Goal: Task Accomplishment & Management: Manage account settings

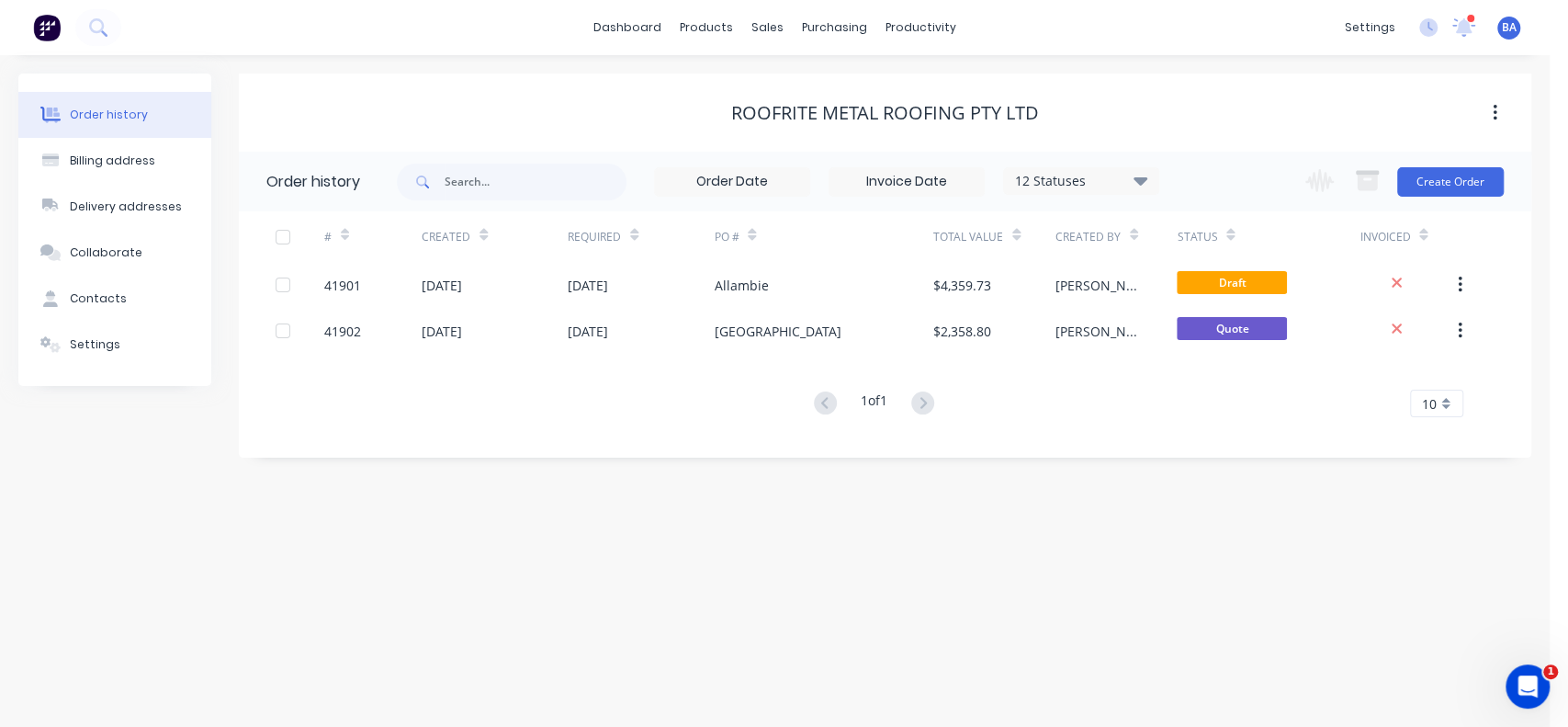
click at [828, 327] on div "[GEOGRAPHIC_DATA]" at bounding box center [823, 331] width 219 height 46
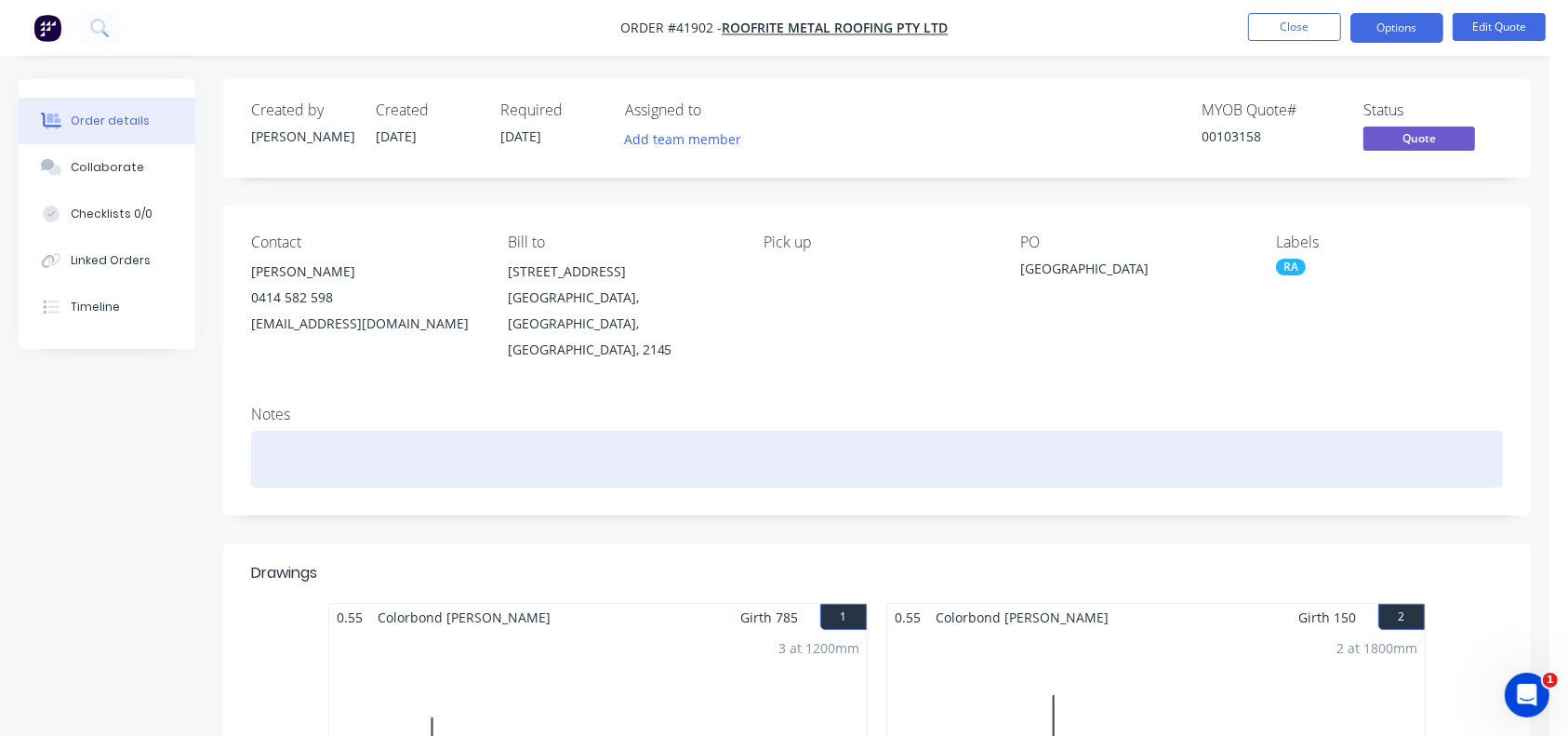
scroll to position [265, 0]
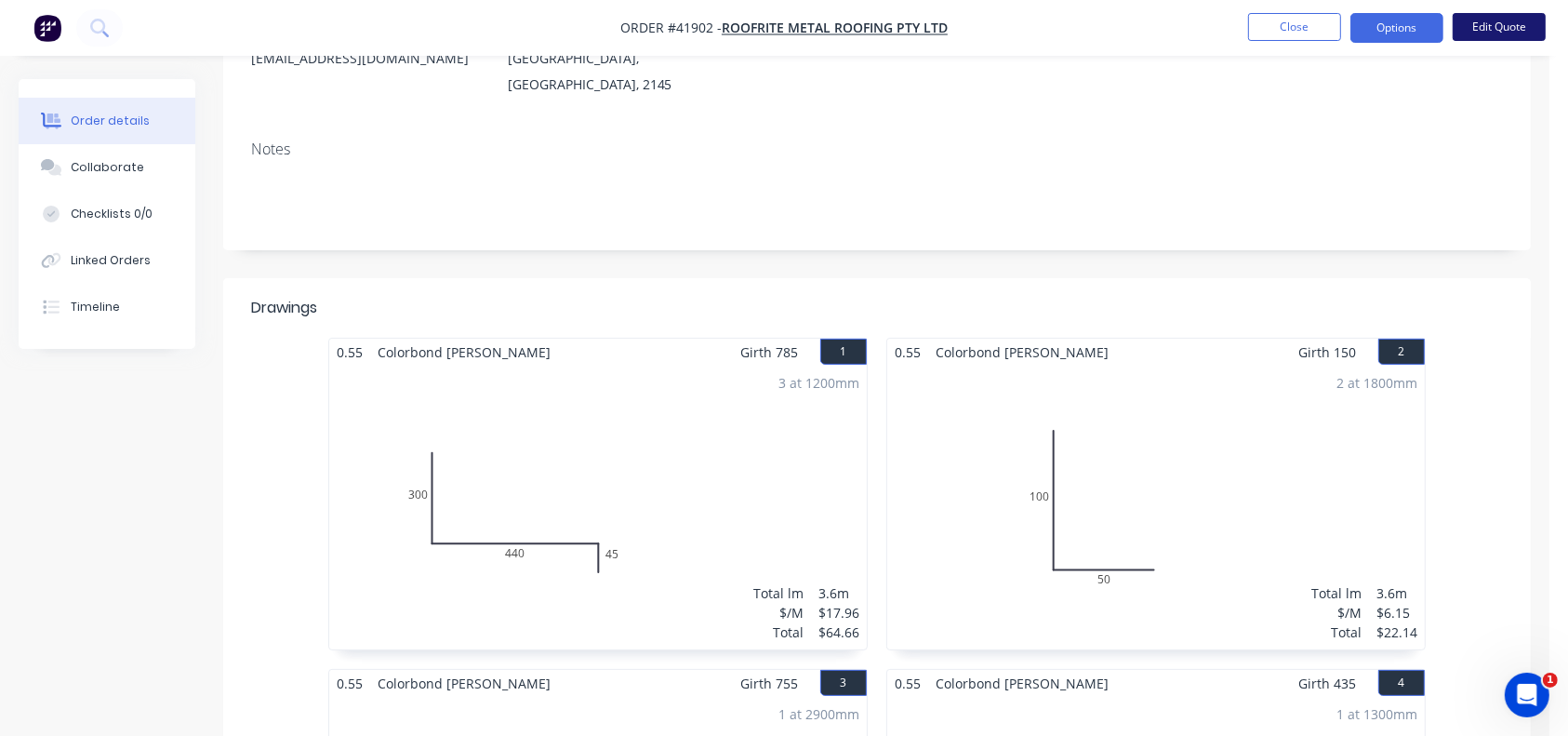
click at [1502, 30] on button "Edit Quote" at bounding box center [1499, 26] width 93 height 28
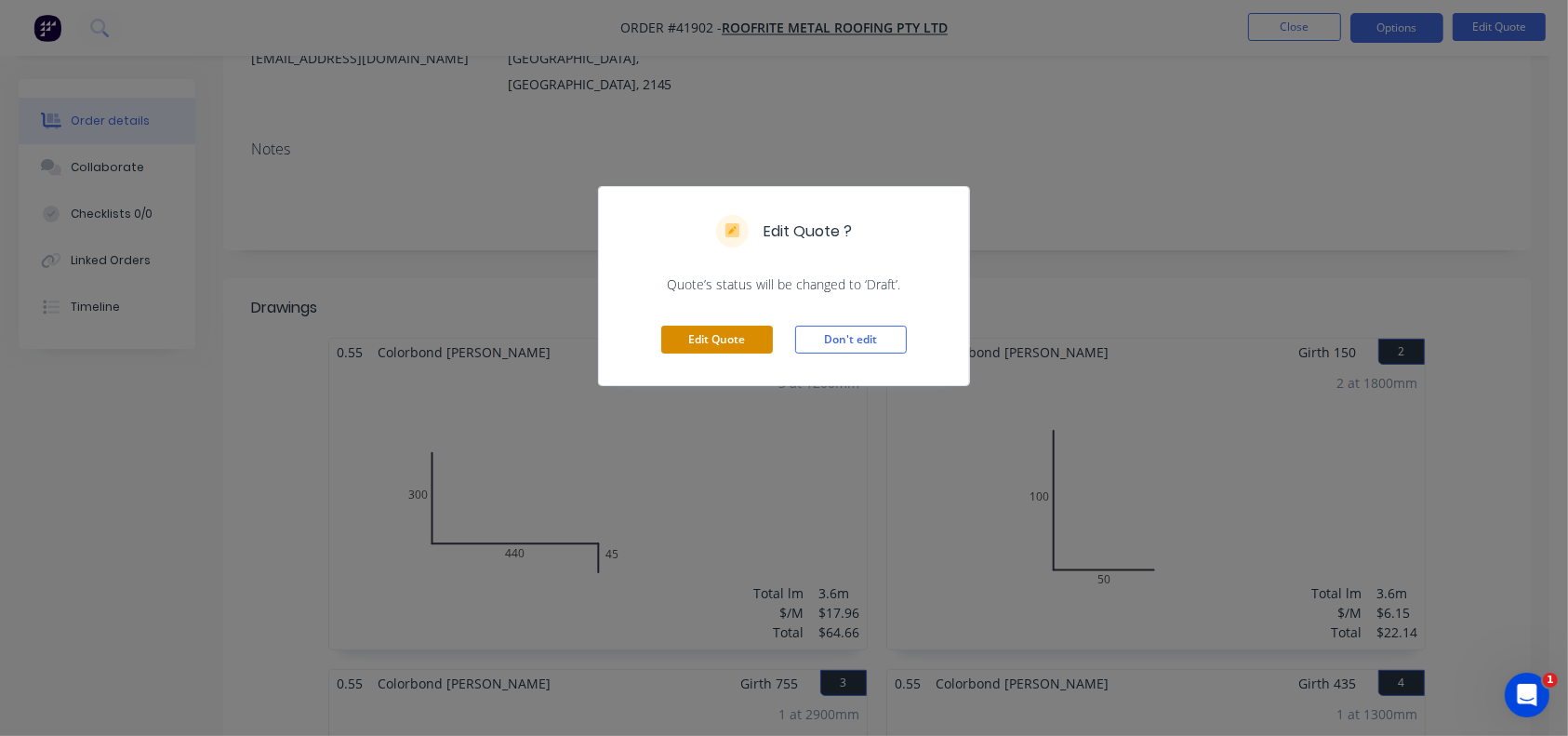
click at [727, 340] on button "Edit Quote" at bounding box center [717, 339] width 112 height 28
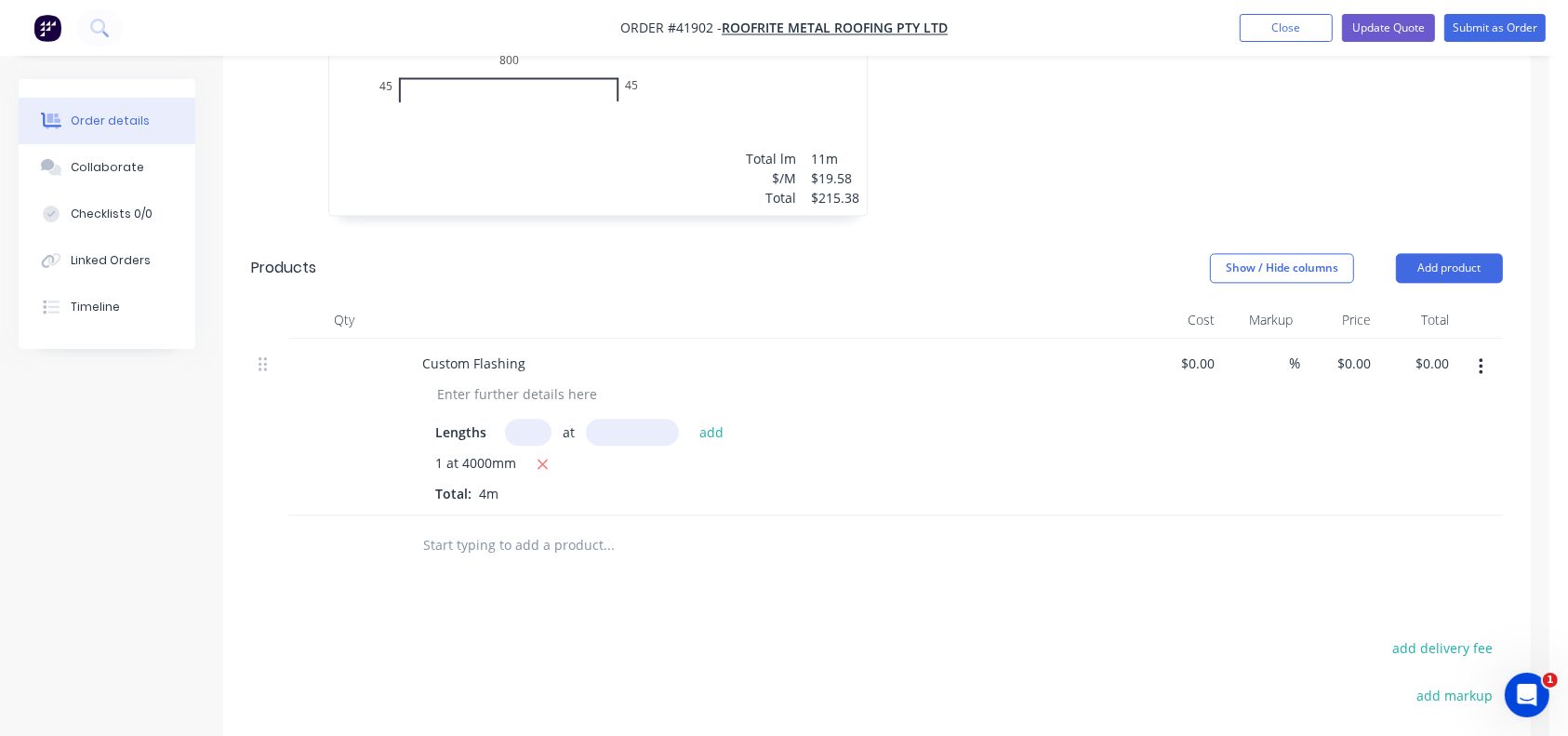
scroll to position [4046, 0]
click at [1218, 351] on input "0" at bounding box center [1200, 365] width 42 height 27
type input "$221.48"
type input "$885.92"
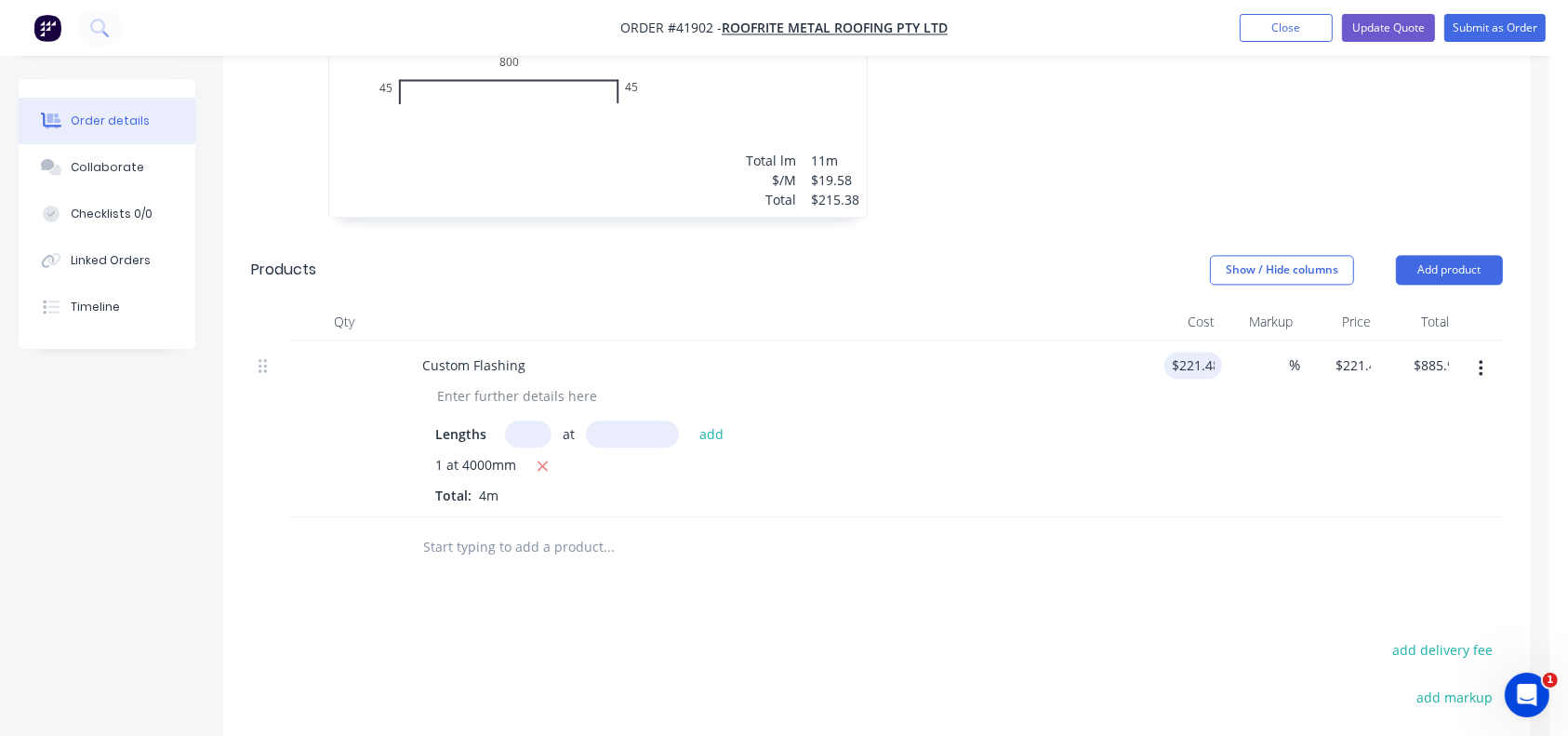
click at [968, 454] on div "1 at 4000mm Total: 4m" at bounding box center [772, 479] width 674 height 50
click at [1301, 517] on div at bounding box center [877, 547] width 1252 height 61
click at [1412, 29] on button "Update Quote" at bounding box center [1389, 27] width 93 height 28
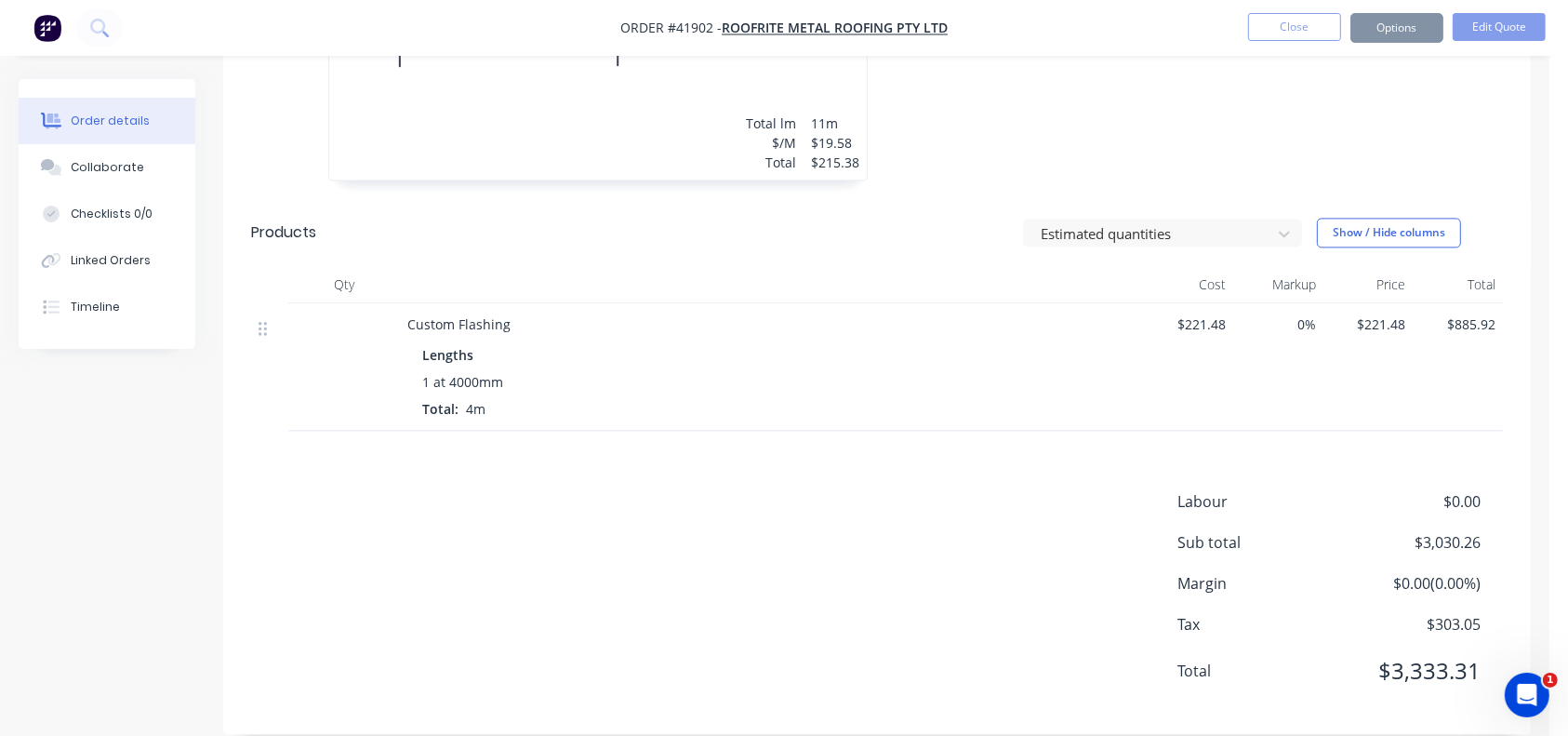
scroll to position [0, 0]
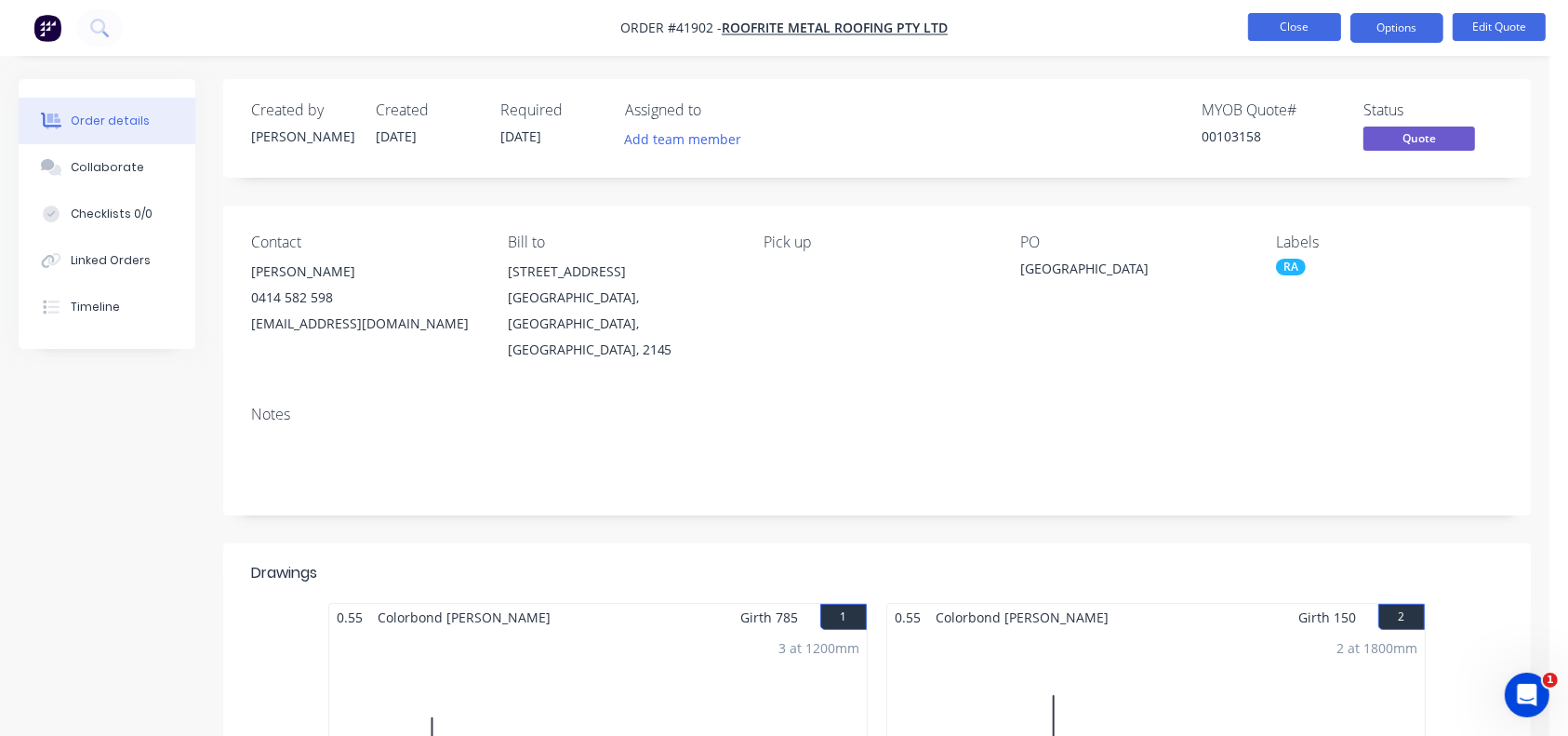
click at [1289, 25] on button "Close" at bounding box center [1295, 26] width 93 height 28
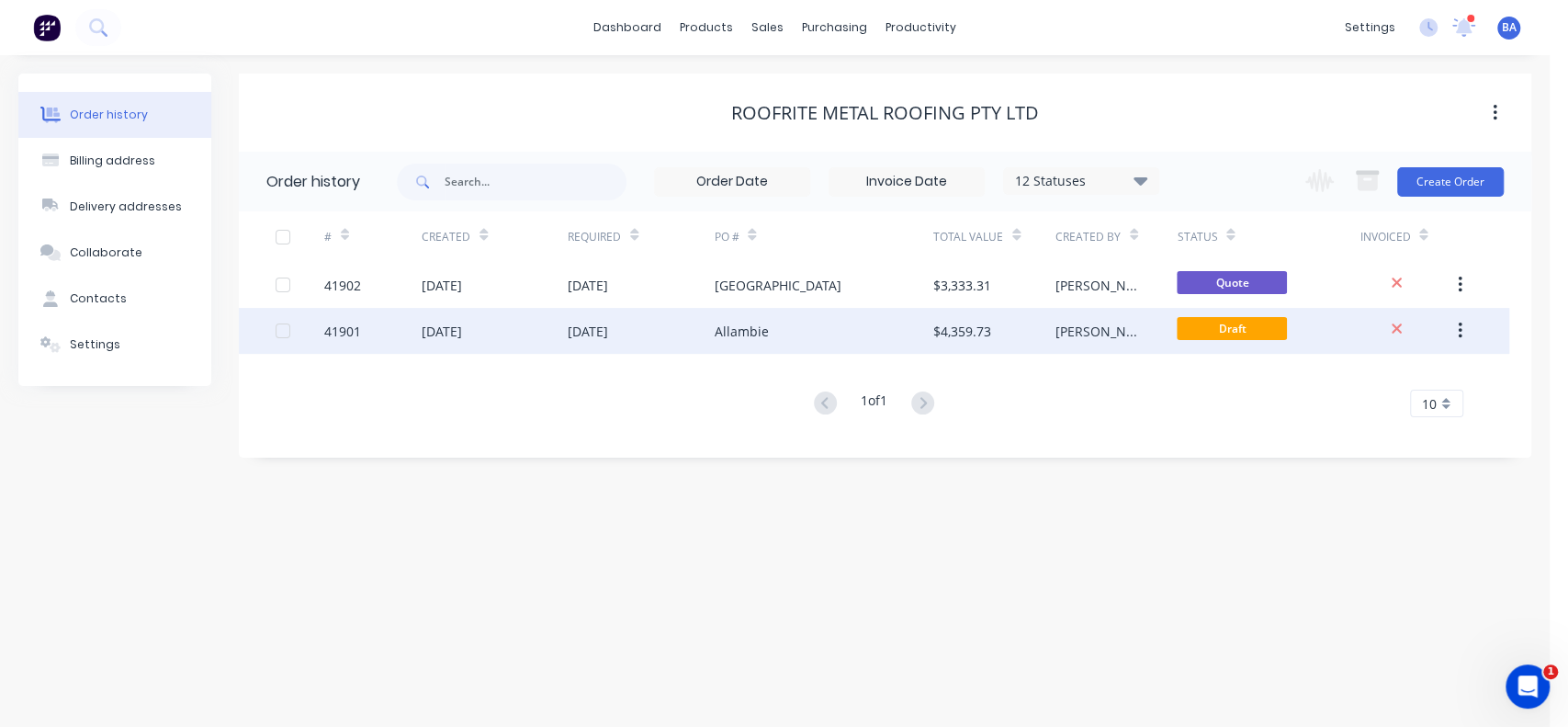
click at [728, 327] on div "Allambie" at bounding box center [740, 331] width 54 height 19
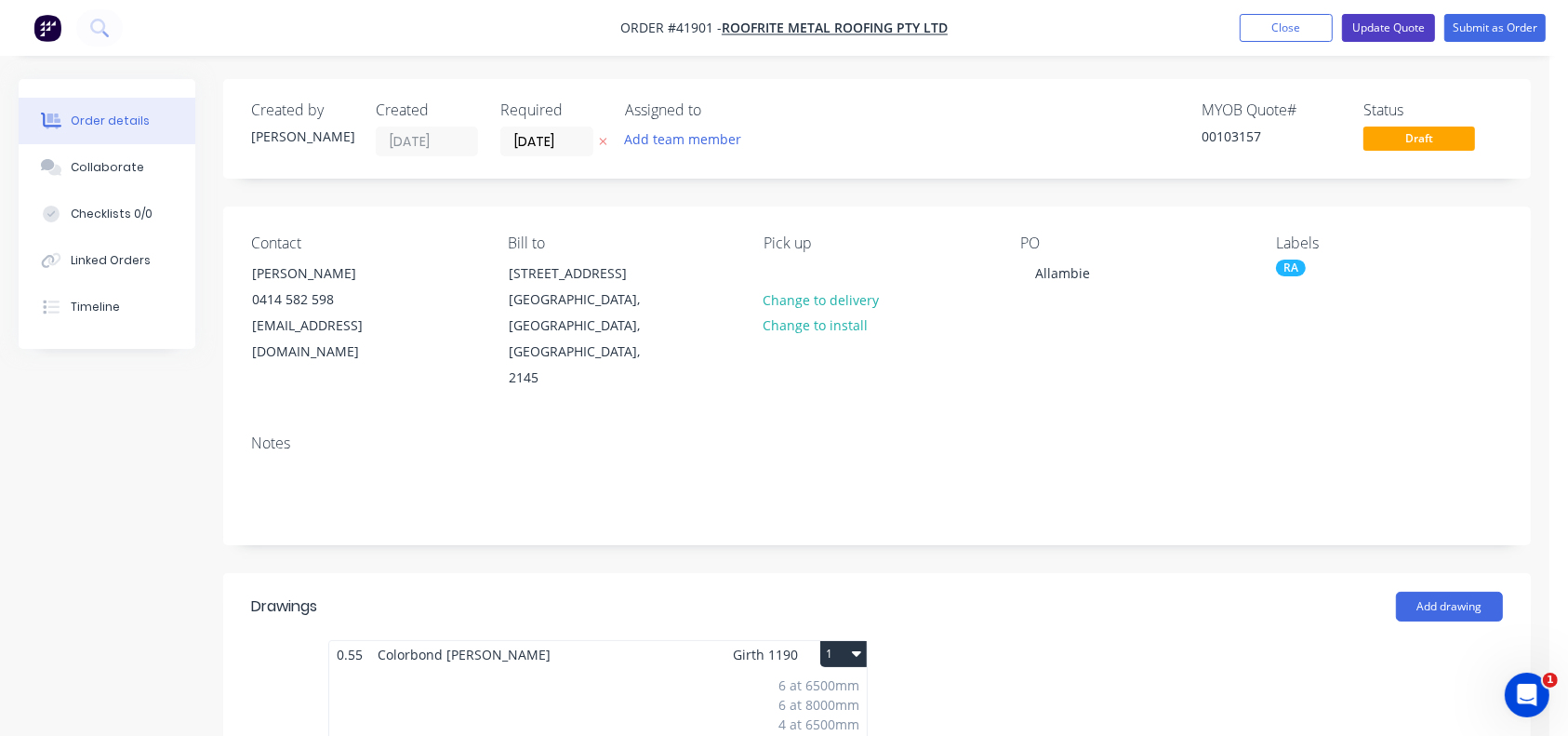
click at [1407, 32] on button "Update Quote" at bounding box center [1389, 27] width 93 height 28
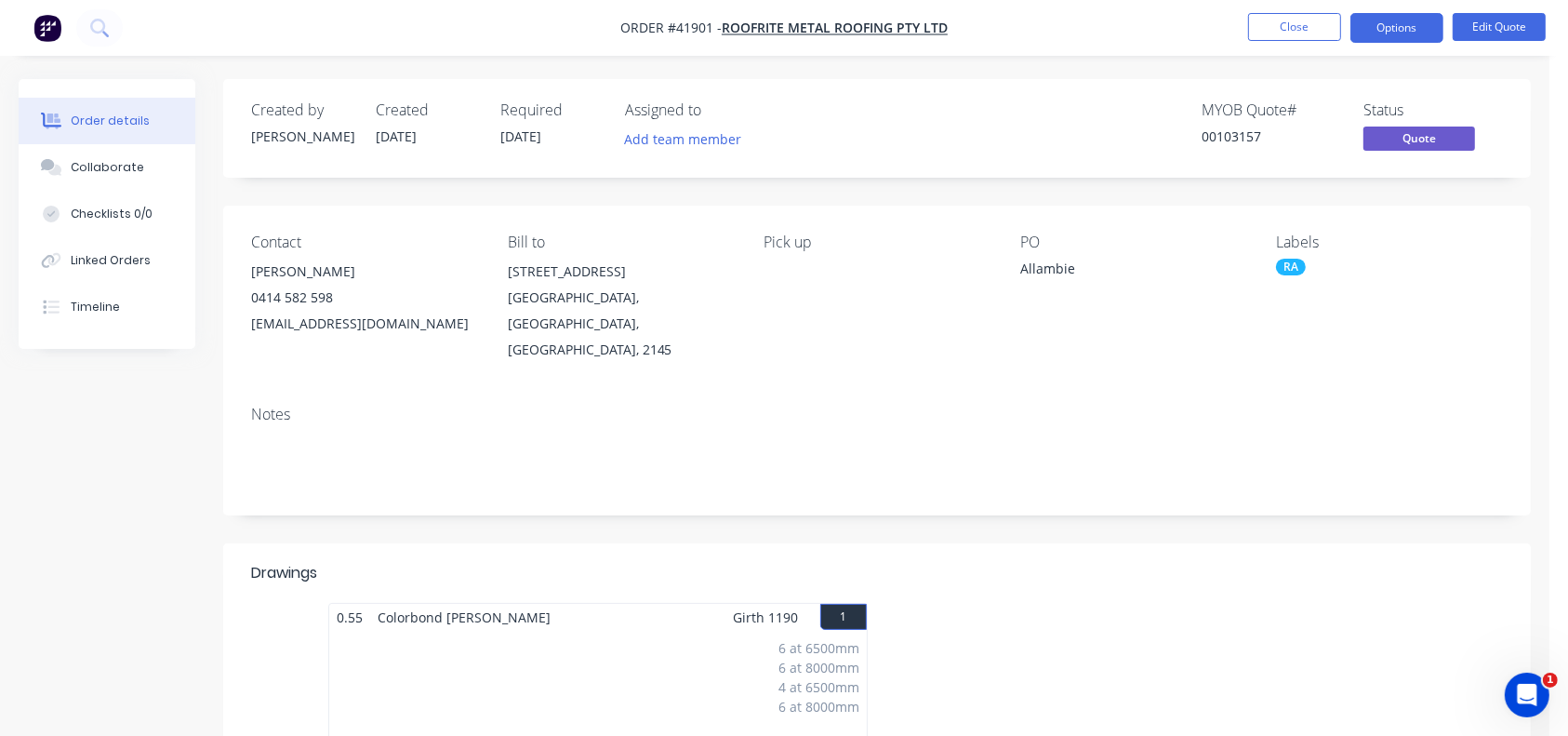
click at [1308, 32] on button "Close" at bounding box center [1295, 26] width 93 height 28
